Goal: Information Seeking & Learning: Find specific fact

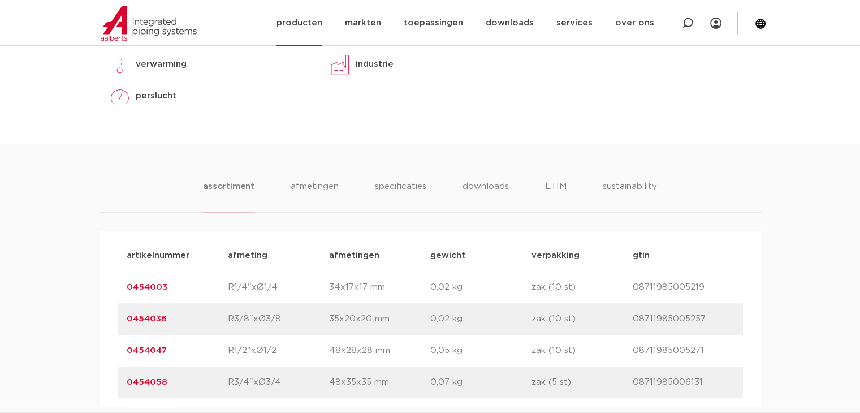
click at [174, 23] on img at bounding box center [149, 23] width 96 height 35
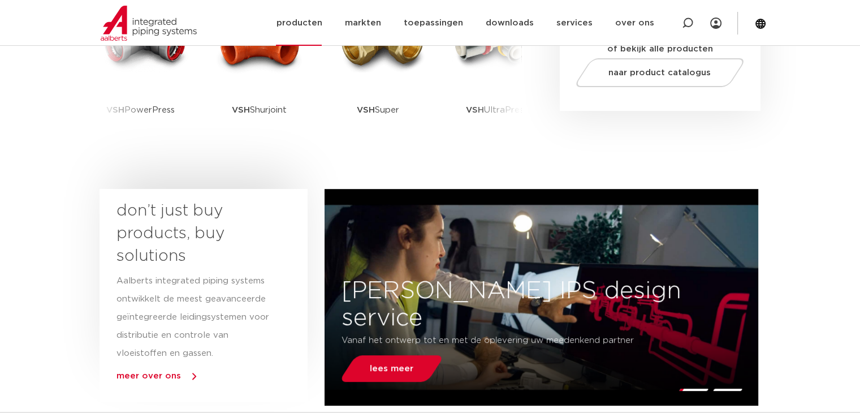
scroll to position [339, 0]
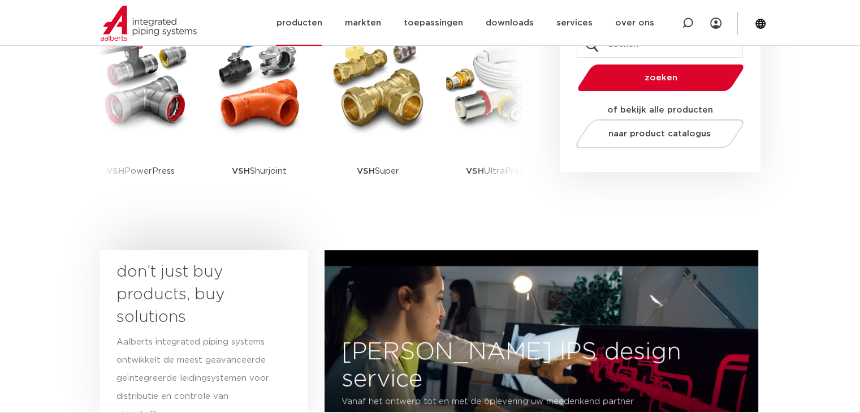
click at [316, 21] on link "producten" at bounding box center [299, 23] width 46 height 46
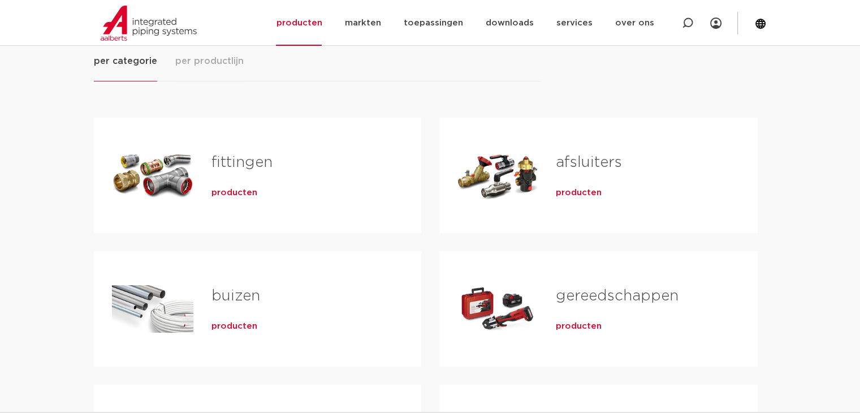
scroll to position [226, 0]
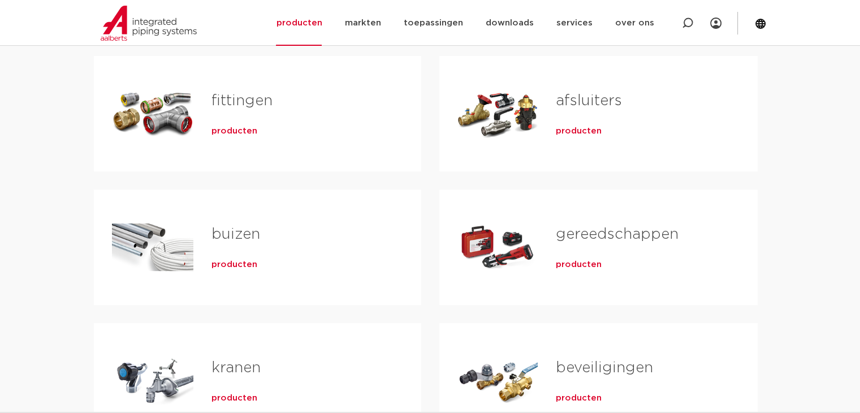
click at [251, 133] on span "producten" at bounding box center [234, 131] width 46 height 11
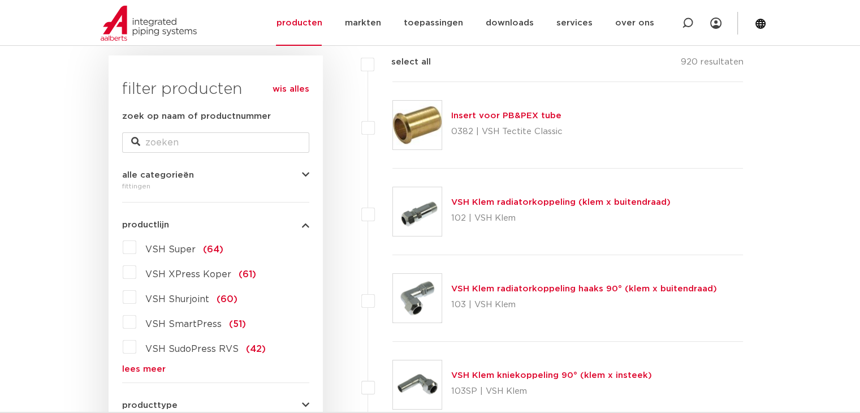
click at [147, 368] on link "lees meer" at bounding box center [215, 369] width 187 height 8
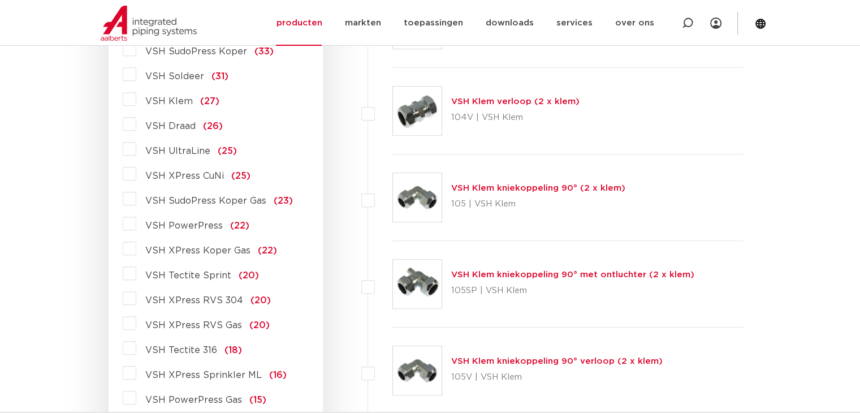
scroll to position [615, 0]
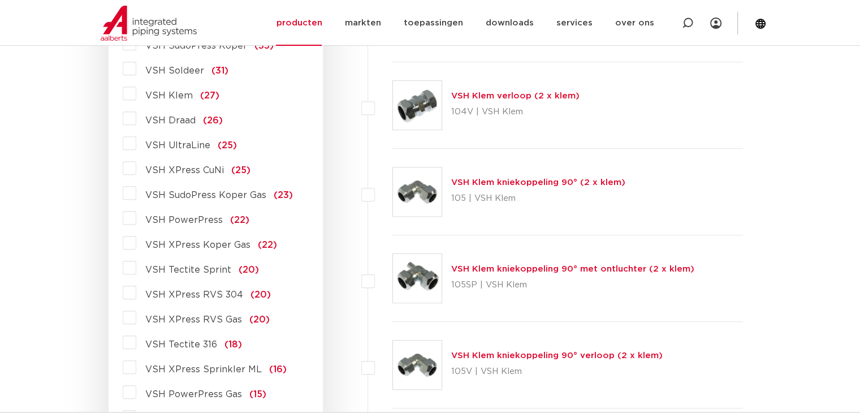
click at [192, 292] on span "VSH XPress RVS 304" at bounding box center [194, 294] width 98 height 9
click at [0, 0] on input "VSH XPress RVS 304 (20)" at bounding box center [0, 0] width 0 height 0
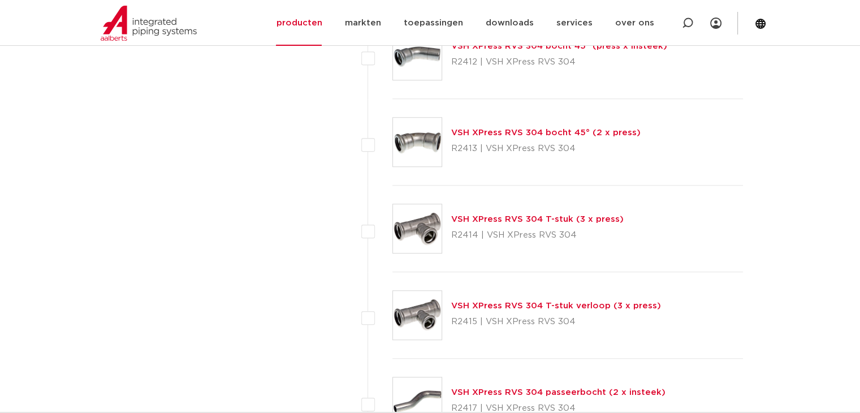
scroll to position [1237, 0]
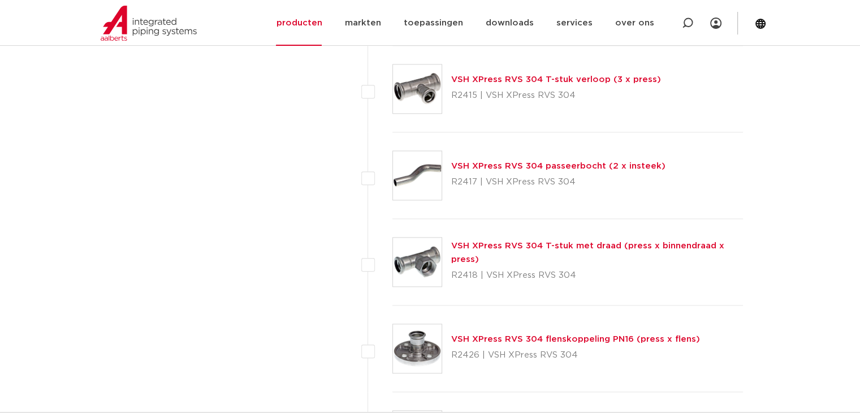
click at [523, 335] on link "VSH XPress RVS 304 flenskoppeling PN16 (press x flens)" at bounding box center [575, 339] width 249 height 8
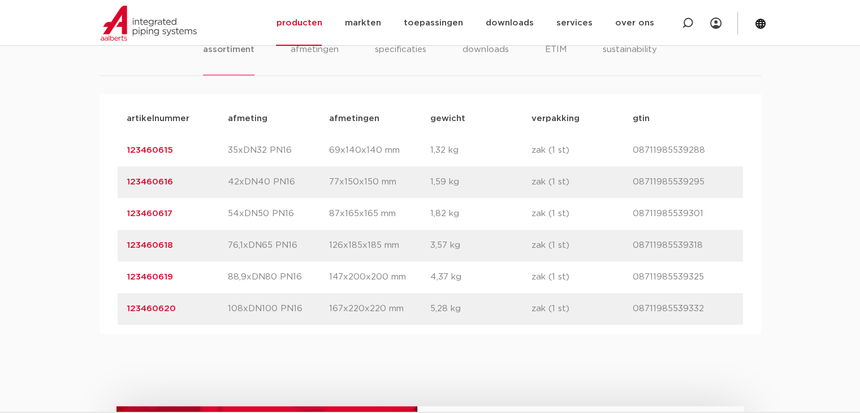
scroll to position [679, 0]
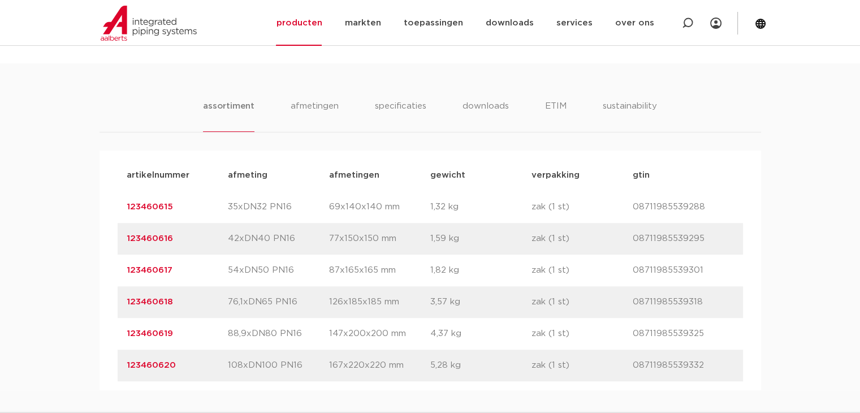
drag, startPoint x: 183, startPoint y: 239, endPoint x: 109, endPoint y: 235, distance: 74.8
click at [109, 235] on div "artikelnummer afmeting [GEOGRAPHIC_DATA] gewicht verpakking gtin artikelnummer …" at bounding box center [431, 270] width 662 height 240
copy link "123460616"
click at [681, 36] on div at bounding box center [687, 23] width 45 height 46
paste input "123460488"
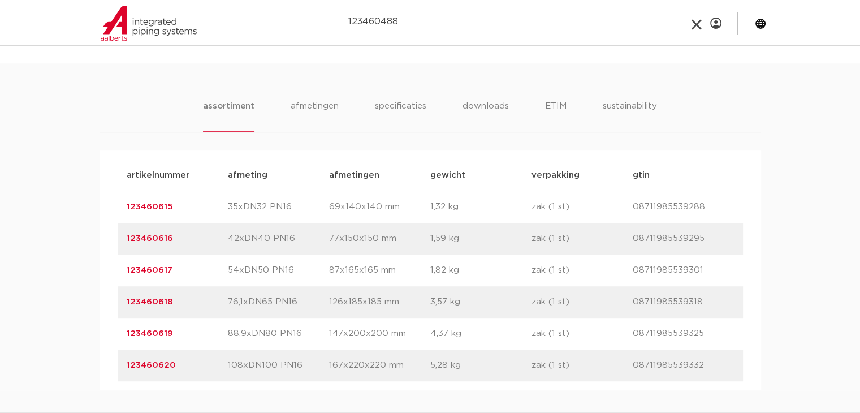
type input "123460488"
click button "Zoeken" at bounding box center [0, 0] width 0 height 0
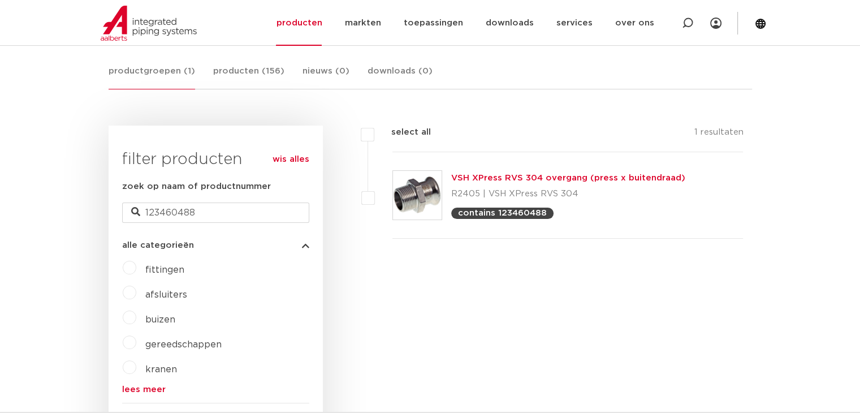
scroll to position [226, 0]
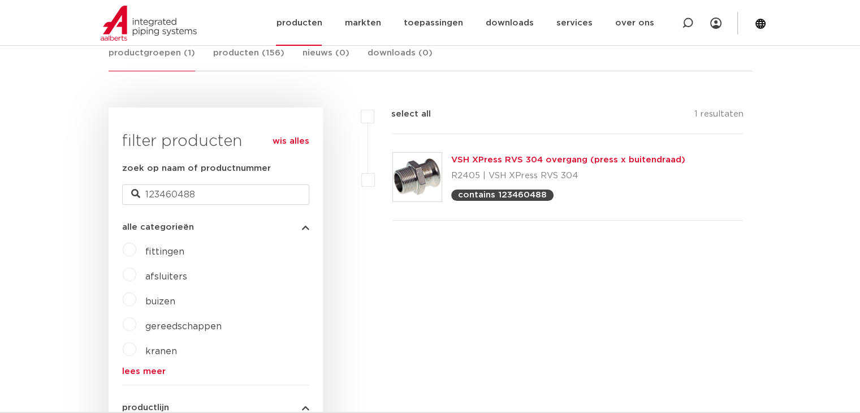
click at [693, 24] on div at bounding box center [687, 23] width 45 height 46
click at [594, 30] on input "Zoeken" at bounding box center [526, 22] width 356 height 23
paste input "4801192"
type input "4801192"
click button "Zoeken" at bounding box center [0, 0] width 0 height 0
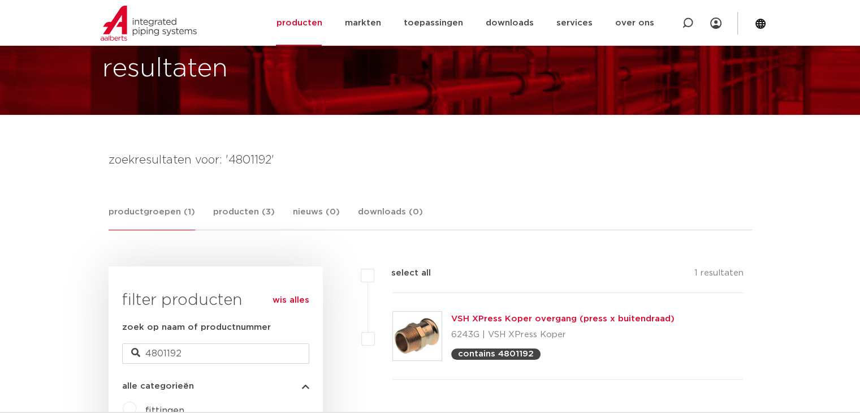
scroll to position [57, 0]
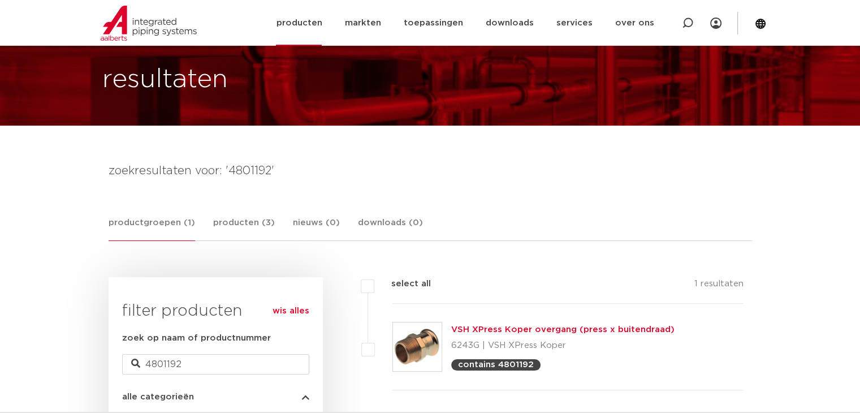
drag, startPoint x: 685, startPoint y: 25, endPoint x: 679, endPoint y: 29, distance: 7.6
click at [685, 25] on icon at bounding box center [688, 23] width 14 height 14
paste input "4803282"
type input "4803282"
click button "Zoeken" at bounding box center [0, 0] width 0 height 0
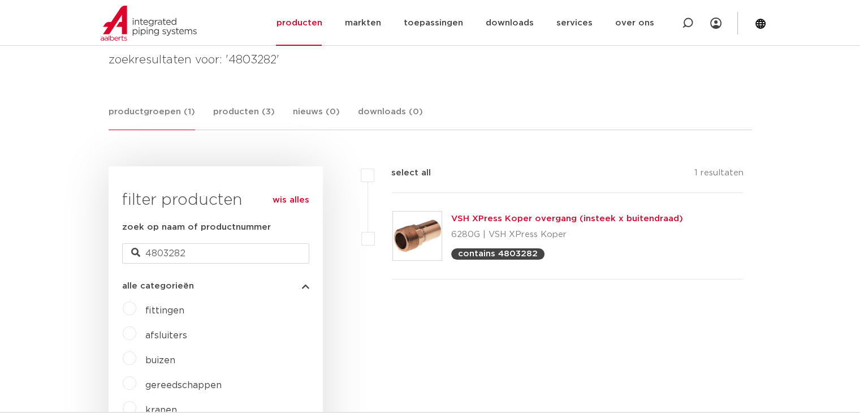
scroll to position [170, 0]
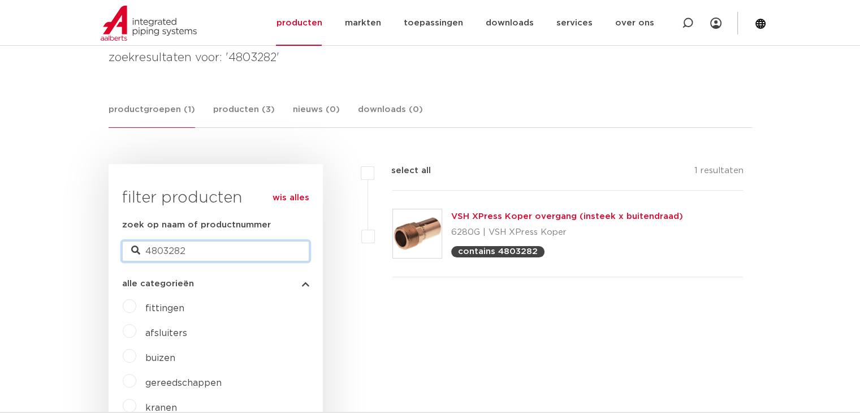
click at [195, 248] on input "4803282" at bounding box center [215, 251] width 187 height 20
drag, startPoint x: 195, startPoint y: 248, endPoint x: 116, endPoint y: 249, distance: 78.1
paste input "38159"
type input "38159"
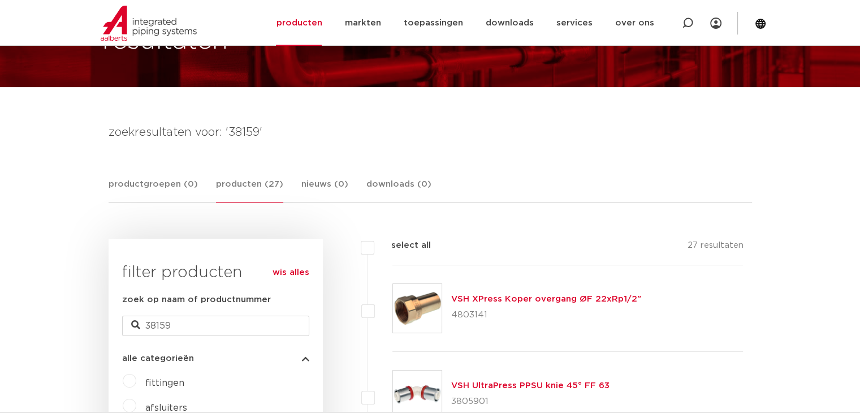
scroll to position [113, 0]
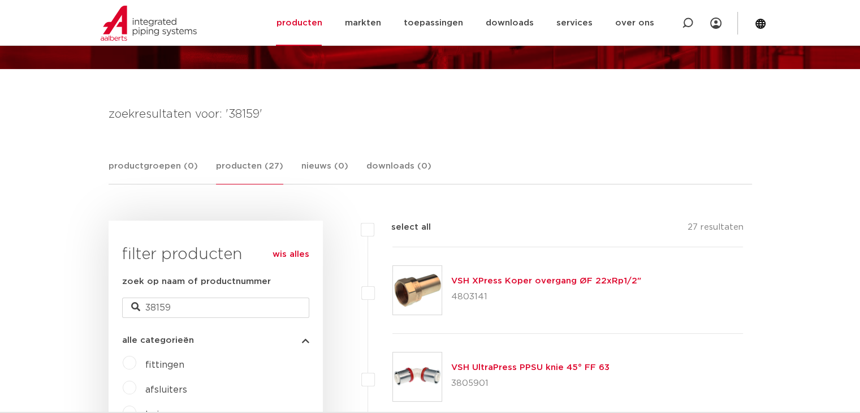
click at [563, 283] on link "VSH XPress Koper overgang ØF 22xRp1/2"" at bounding box center [546, 281] width 190 height 8
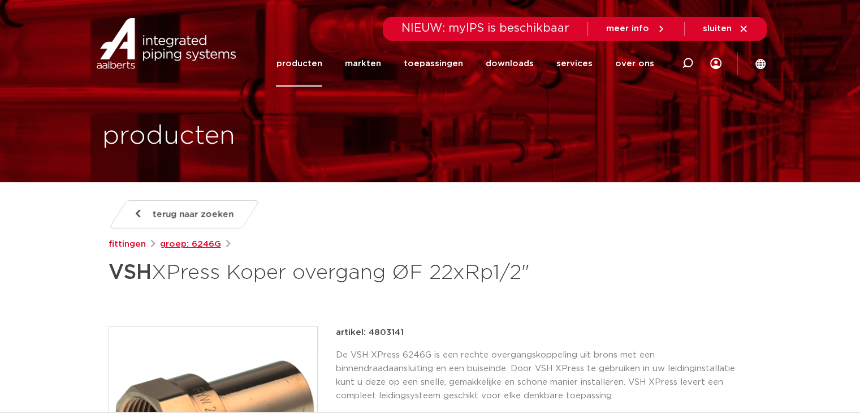
click at [204, 243] on link "groep: 6246G" at bounding box center [190, 245] width 61 height 14
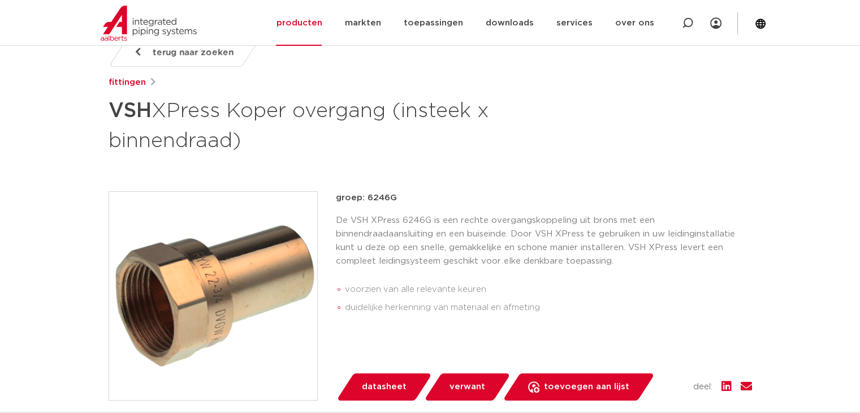
scroll to position [113, 0]
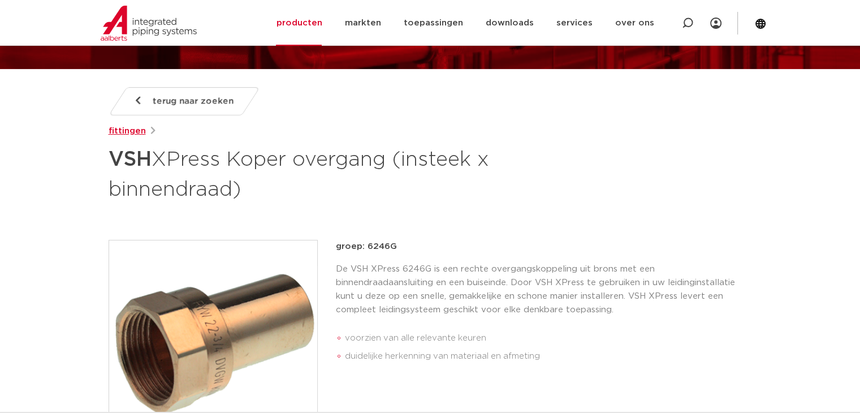
click at [122, 133] on link "fittingen" at bounding box center [127, 131] width 37 height 14
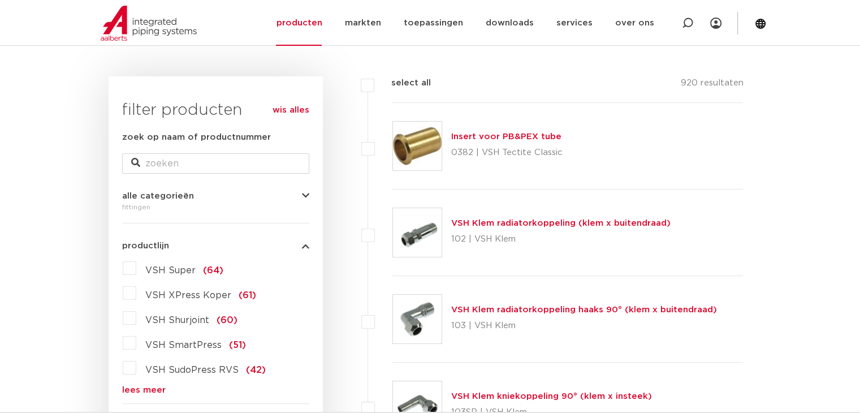
scroll to position [170, 0]
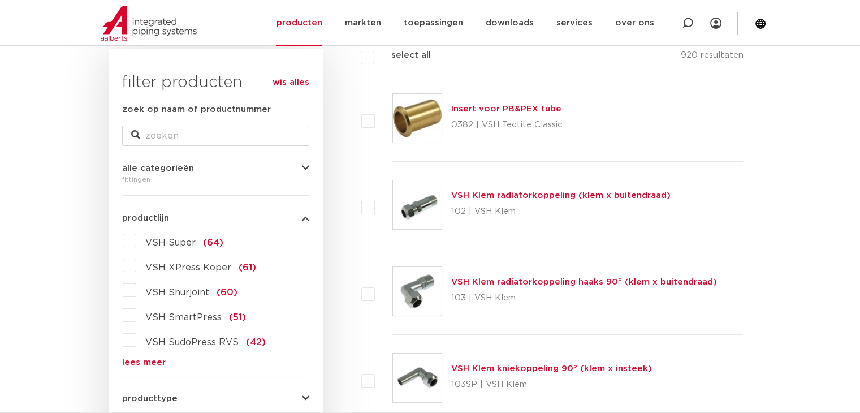
click at [192, 269] on span "VSH XPress Koper" at bounding box center [188, 267] width 86 height 9
click at [0, 0] on input "VSH XPress Koper (61)" at bounding box center [0, 0] width 0 height 0
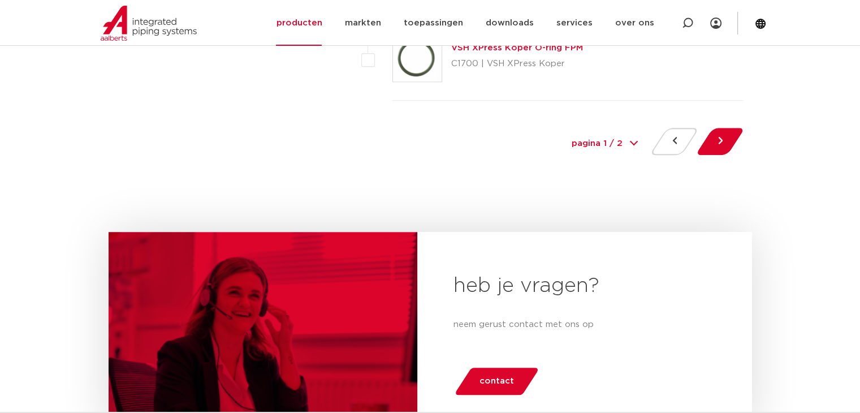
scroll to position [5316, 0]
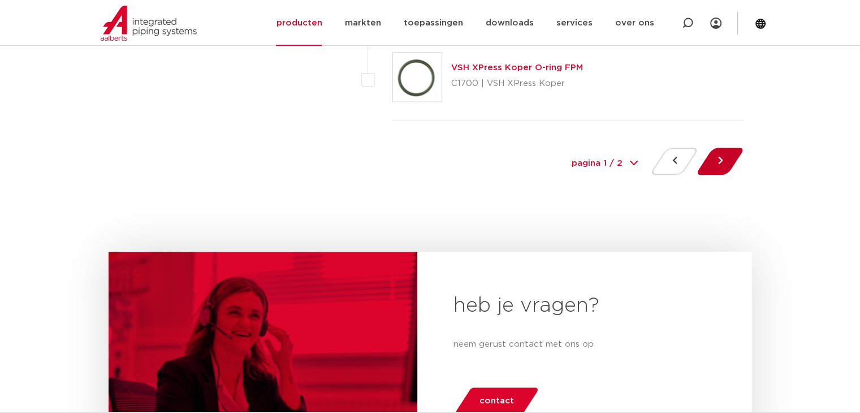
click at [730, 158] on button at bounding box center [720, 161] width 32 height 27
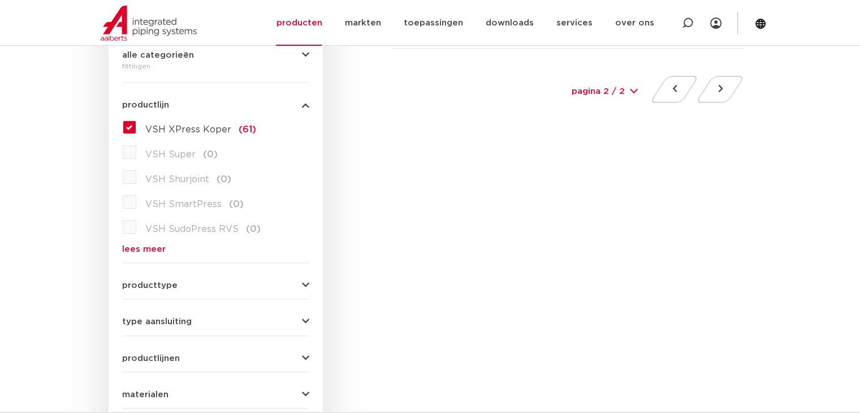
scroll to position [226, 0]
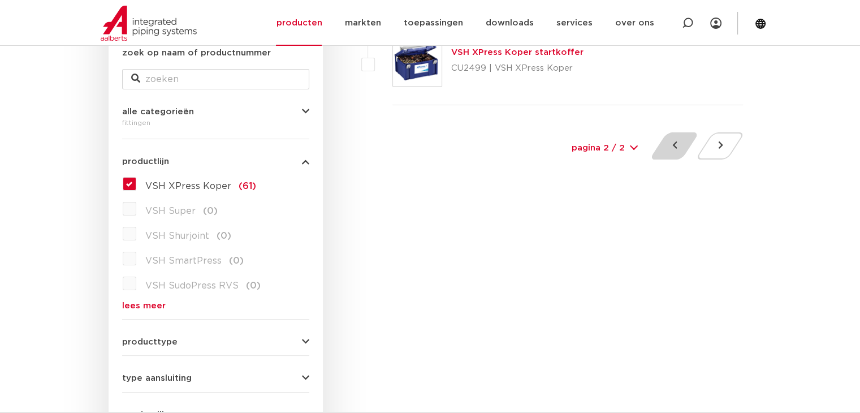
click at [671, 149] on button at bounding box center [674, 145] width 32 height 27
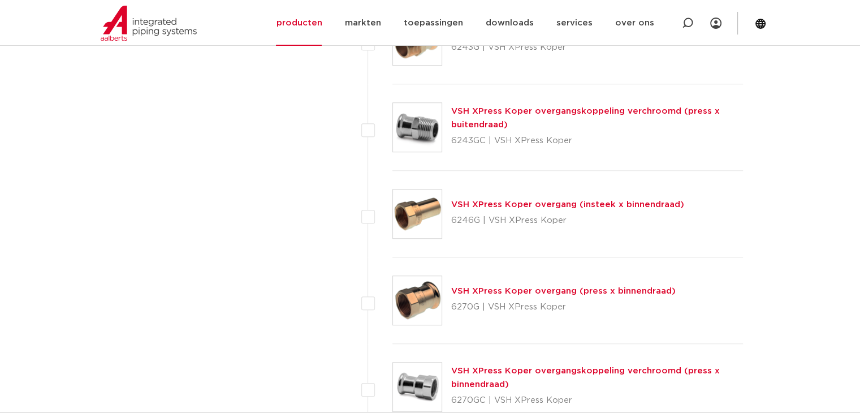
scroll to position [792, 0]
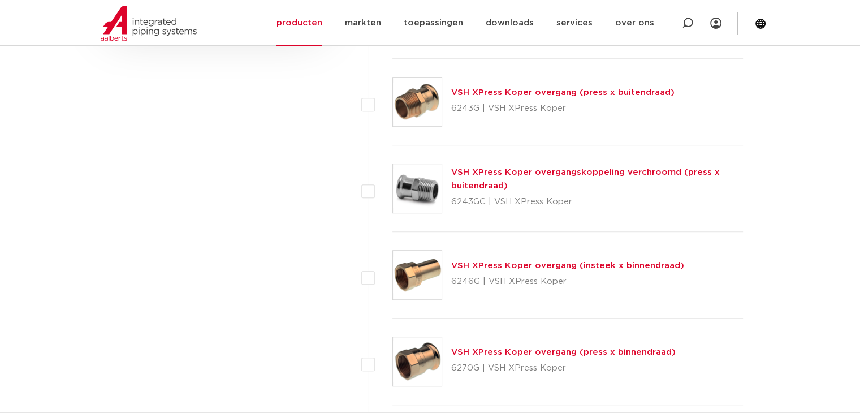
click at [541, 264] on link "VSH XPress Koper overgang (insteek x binnendraad)" at bounding box center [567, 265] width 233 height 8
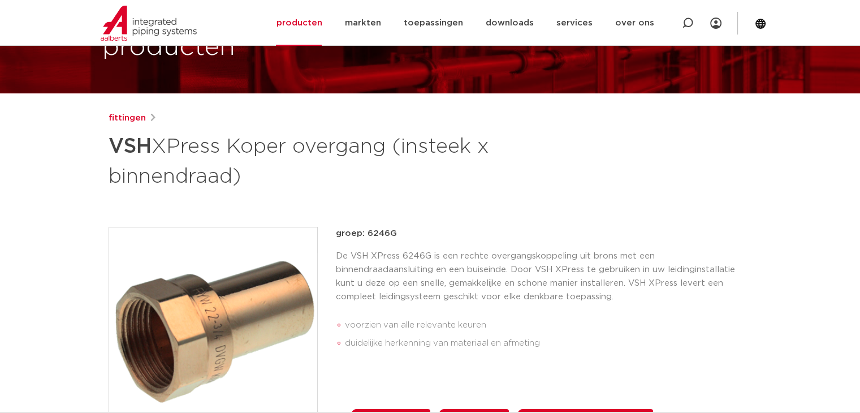
scroll to position [170, 0]
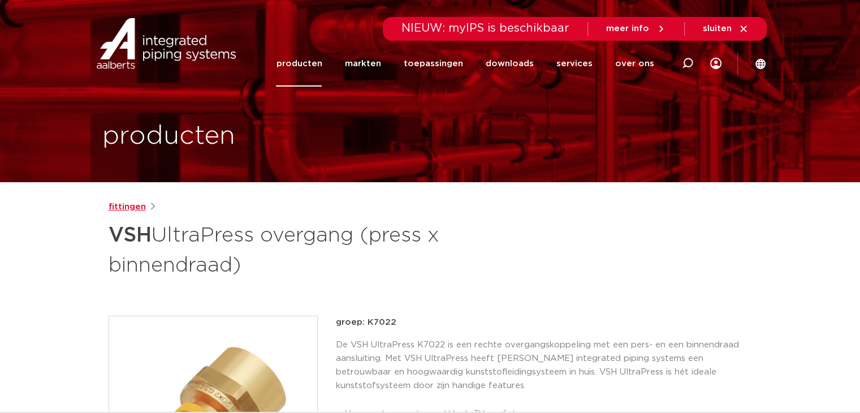
click at [142, 206] on link "fittingen" at bounding box center [127, 207] width 37 height 14
